Goal: Find specific page/section: Find specific page/section

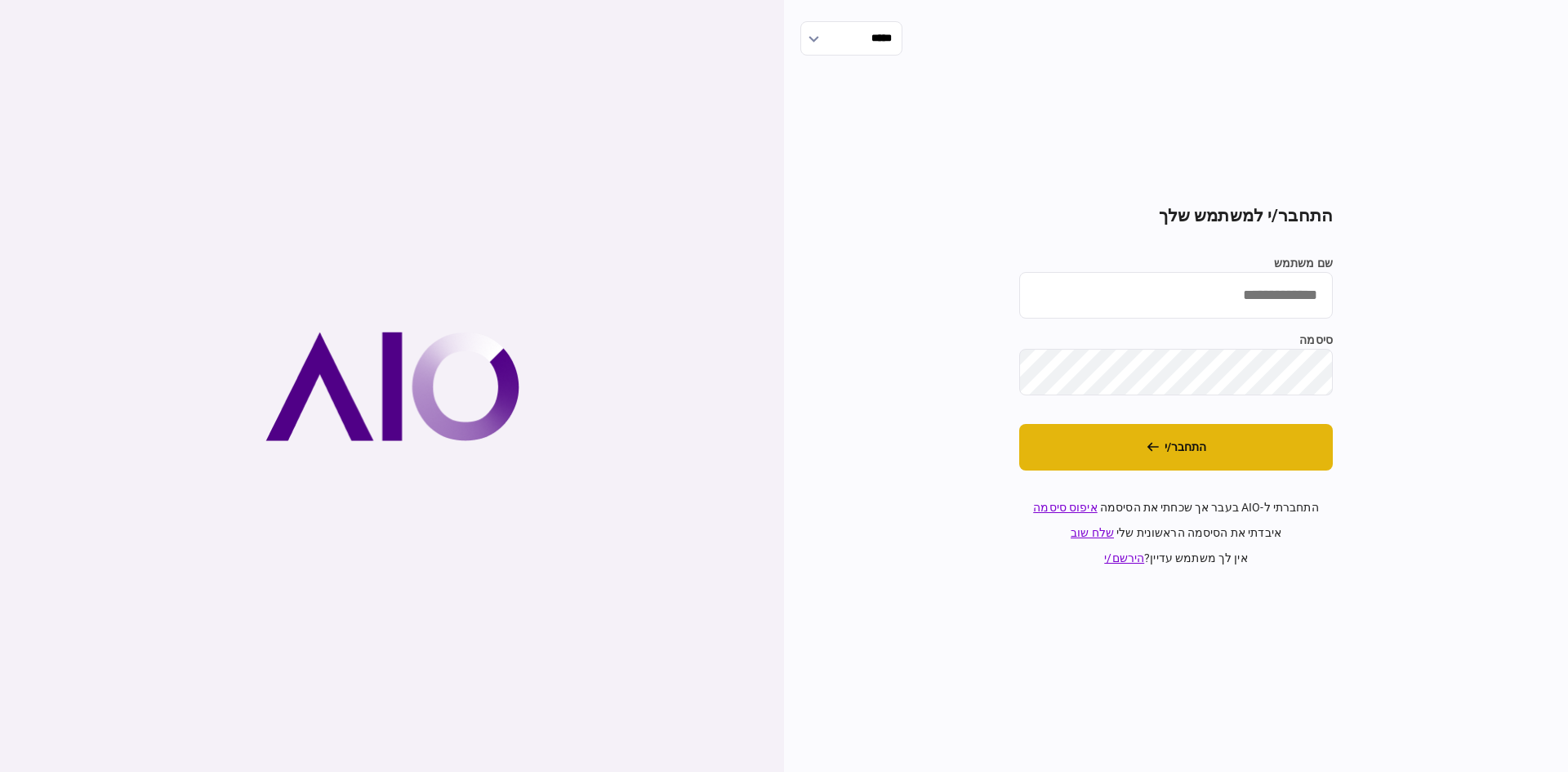
type input "**********"
click at [1189, 456] on button "התחבר/י" at bounding box center [1176, 447] width 314 height 47
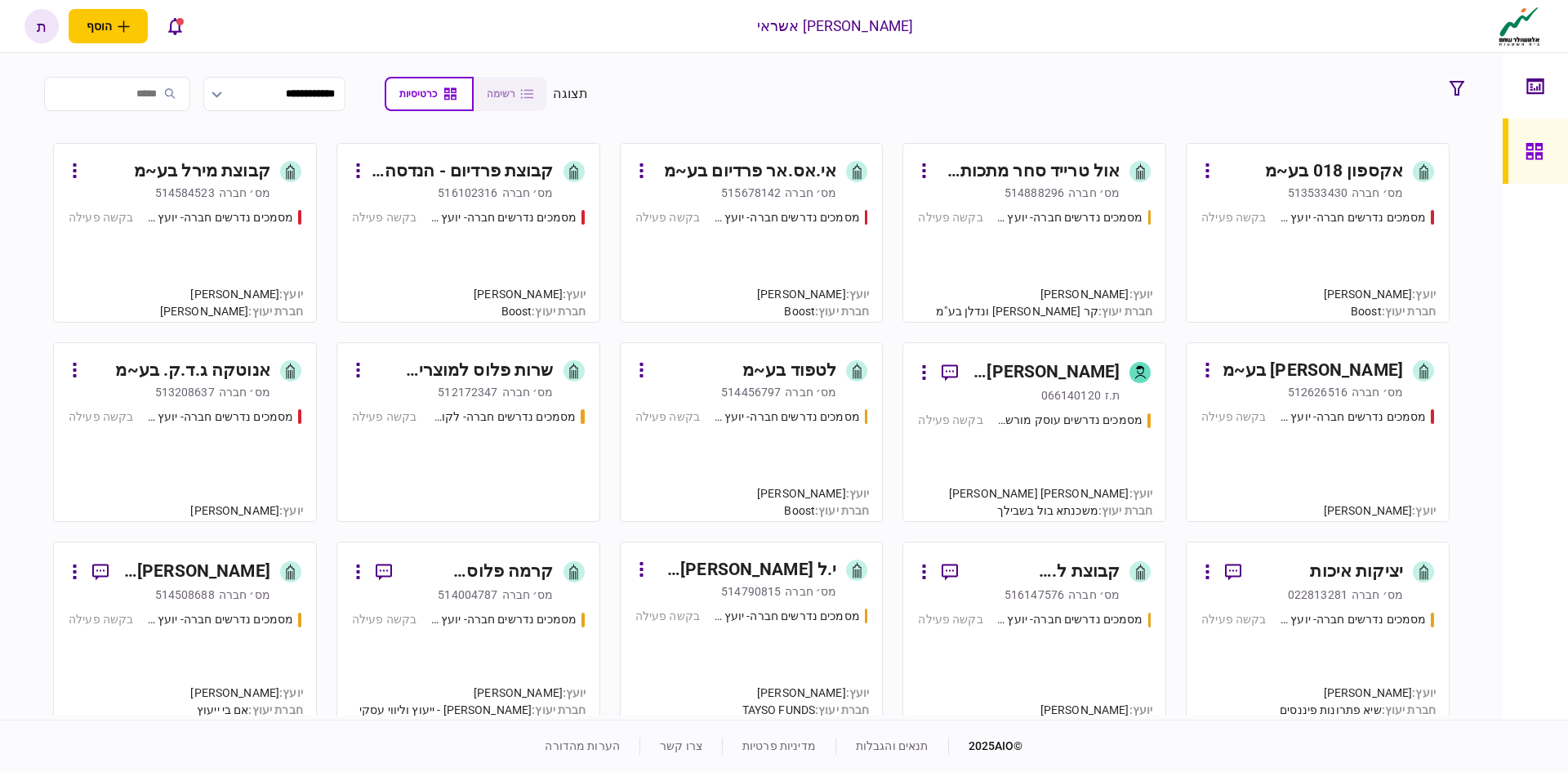
click at [218, 166] on div "קבוצת מירל בע~מ" at bounding box center [202, 172] width 137 height 26
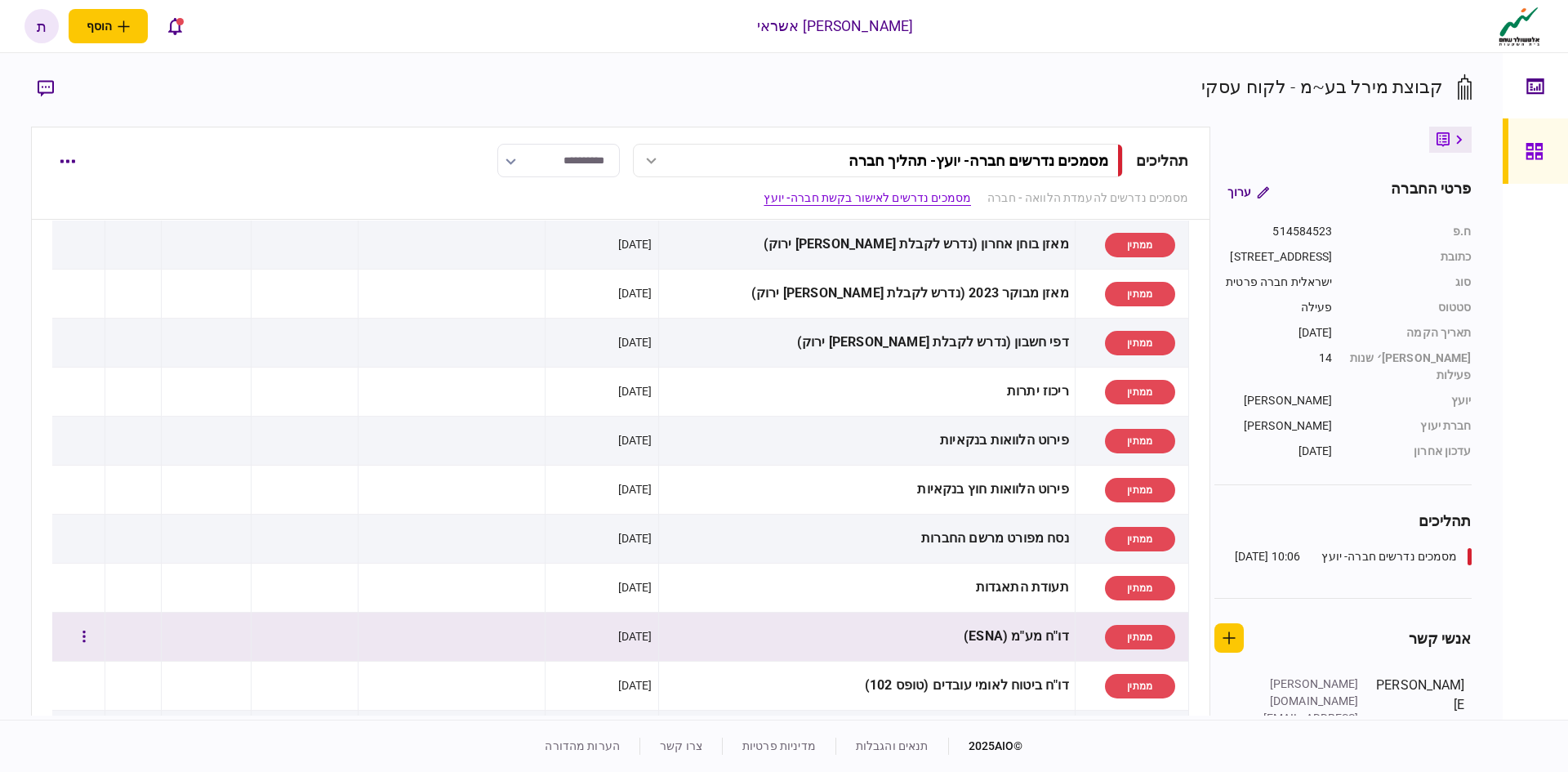
scroll to position [899, 0]
